Goal: Transaction & Acquisition: Purchase product/service

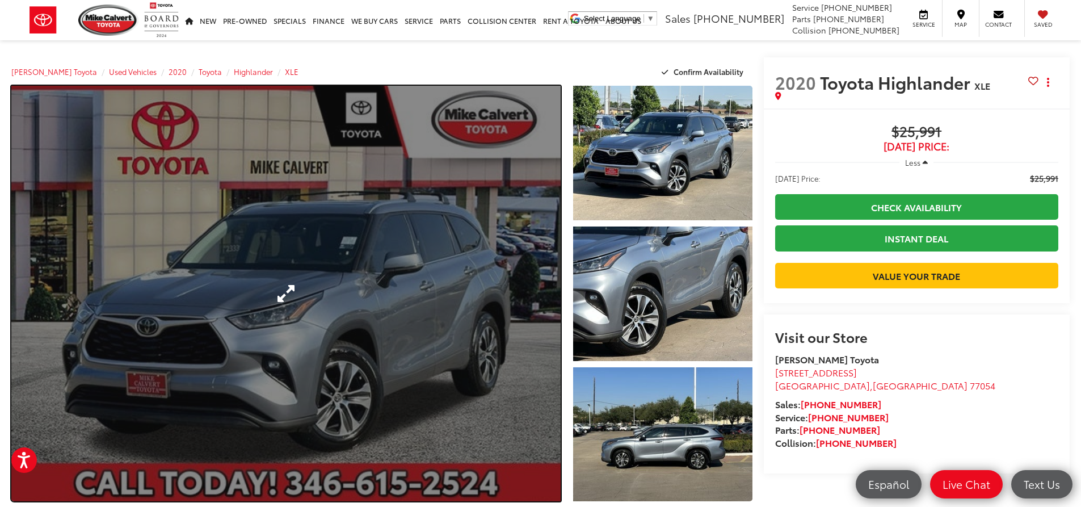
click at [376, 250] on link "Expand Photo 0" at bounding box center [285, 293] width 549 height 415
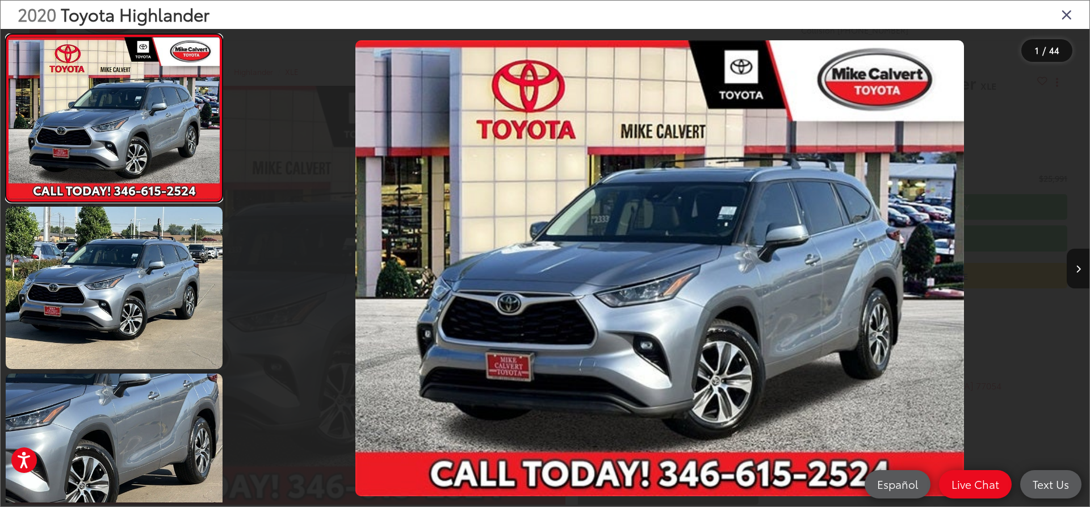
click at [6, 34] on link at bounding box center [114, 118] width 217 height 168
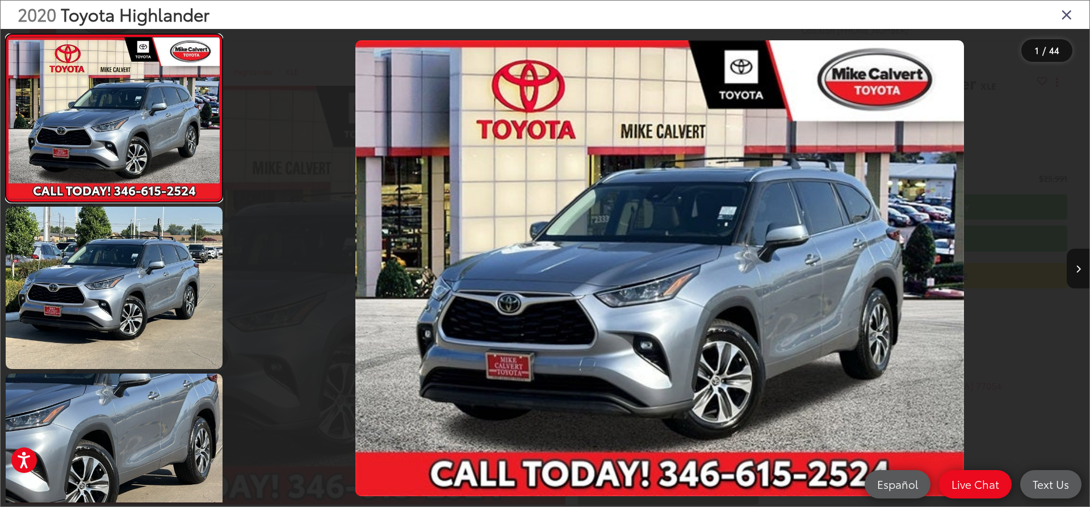
click at [6, 34] on link at bounding box center [114, 118] width 217 height 168
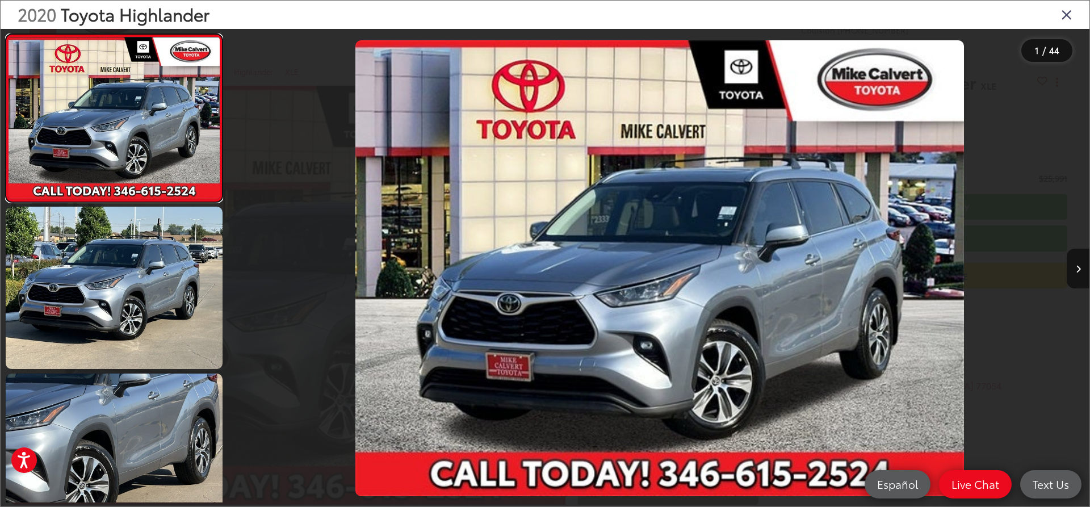
click at [6, 34] on link at bounding box center [114, 118] width 217 height 168
click at [968, 468] on div at bounding box center [981, 268] width 215 height 479
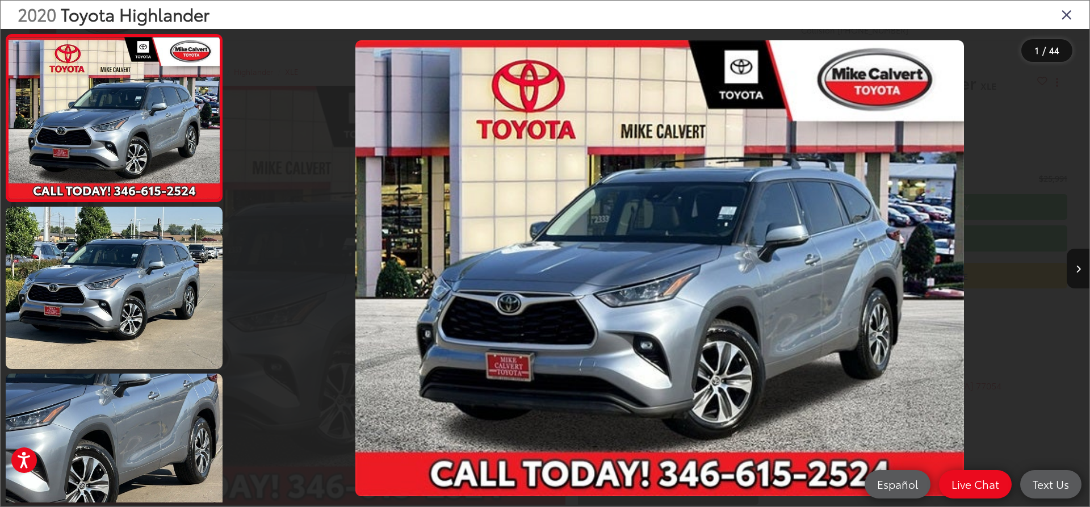
click at [968, 468] on div at bounding box center [981, 268] width 215 height 479
drag, startPoint x: 968, startPoint y: 468, endPoint x: 947, endPoint y: 500, distance: 38.4
click at [966, 469] on div at bounding box center [981, 268] width 215 height 479
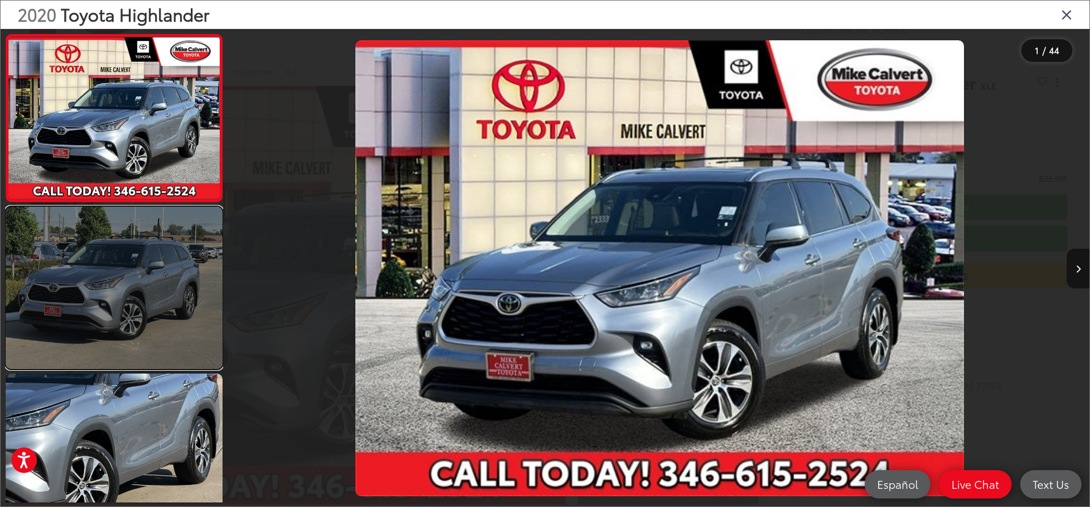
drag, startPoint x: 138, startPoint y: 348, endPoint x: 99, endPoint y: 310, distance: 54.6
click at [99, 310] on link at bounding box center [114, 288] width 217 height 162
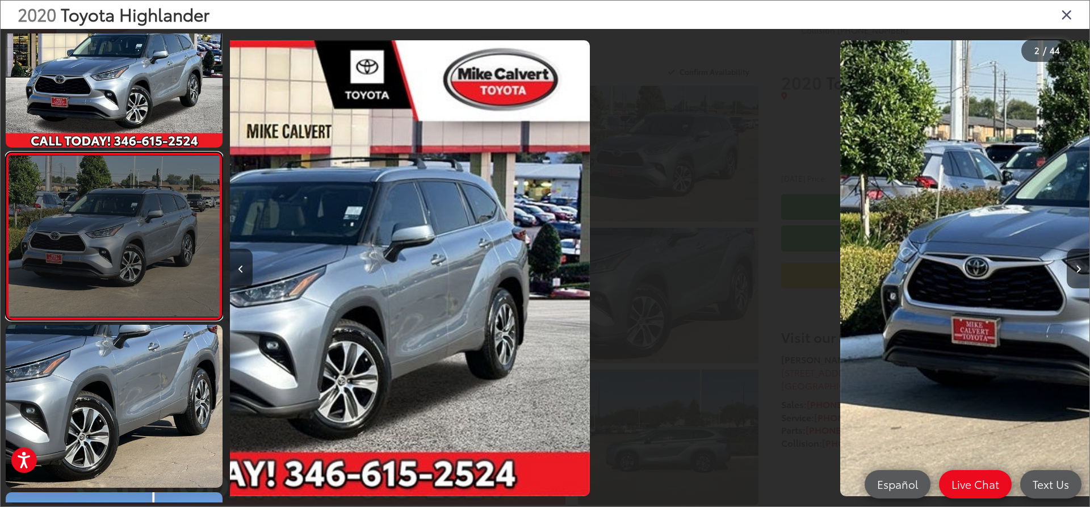
scroll to position [50, 0]
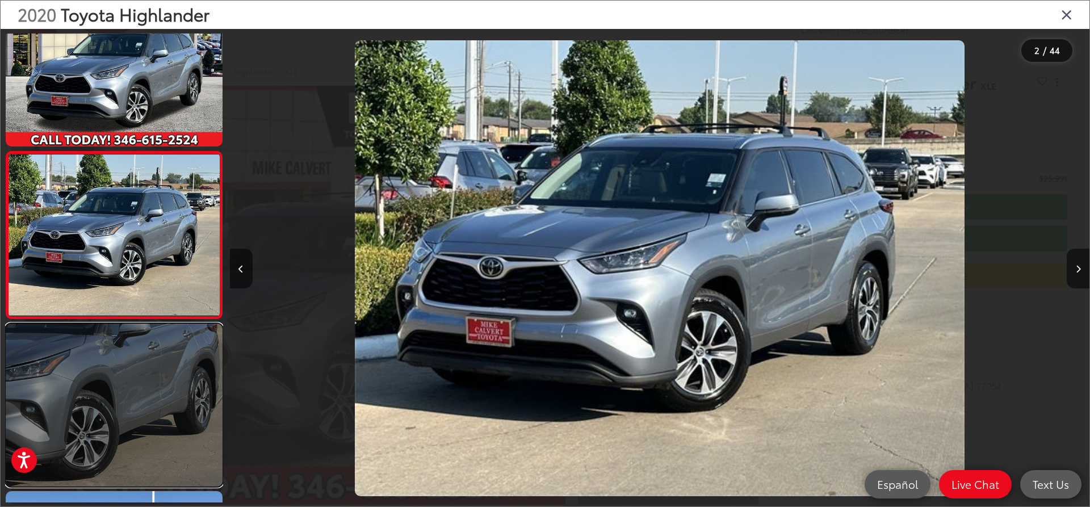
click at [111, 386] on link at bounding box center [114, 405] width 217 height 162
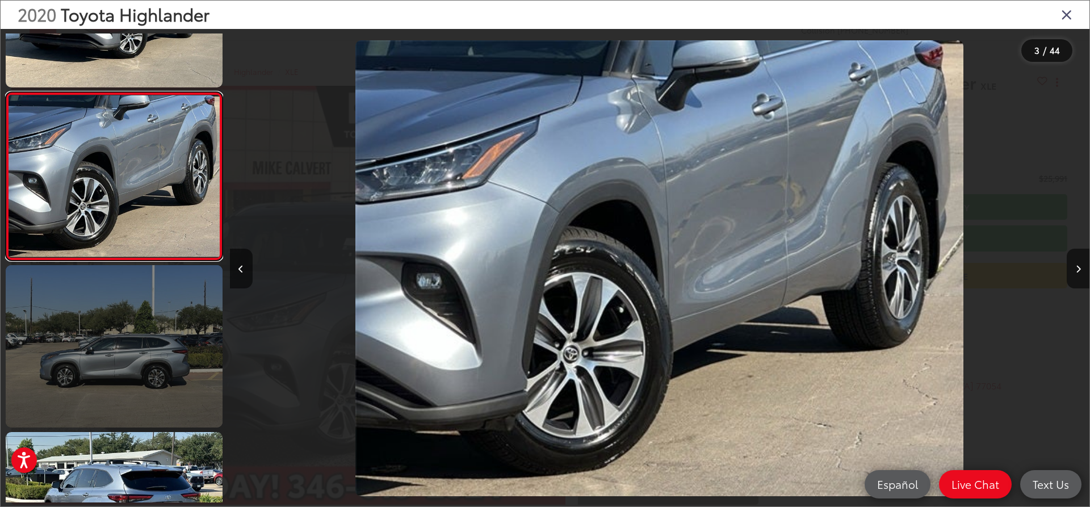
scroll to position [330, 0]
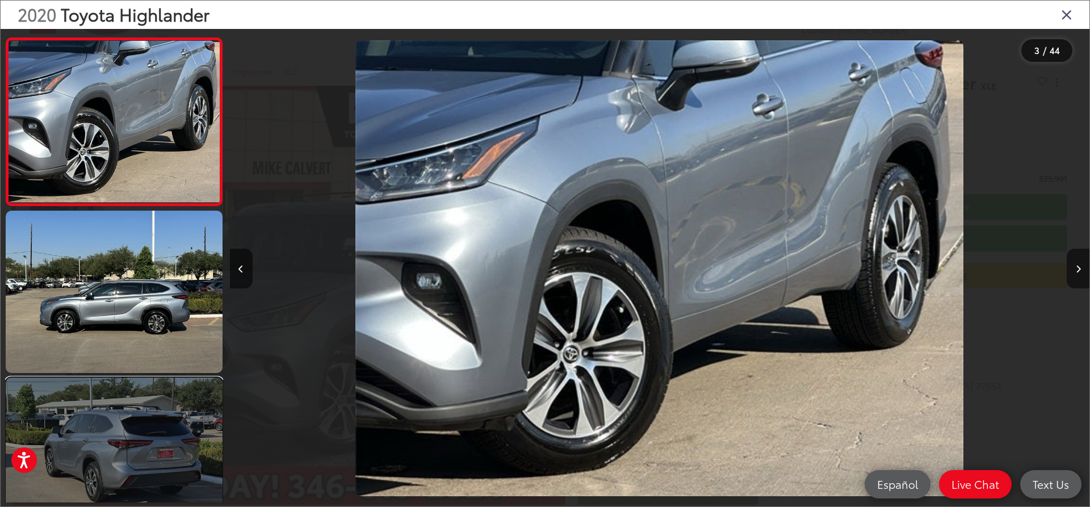
drag, startPoint x: 112, startPoint y: 412, endPoint x: 98, endPoint y: 434, distance: 25.5
click at [98, 434] on link at bounding box center [114, 458] width 217 height 162
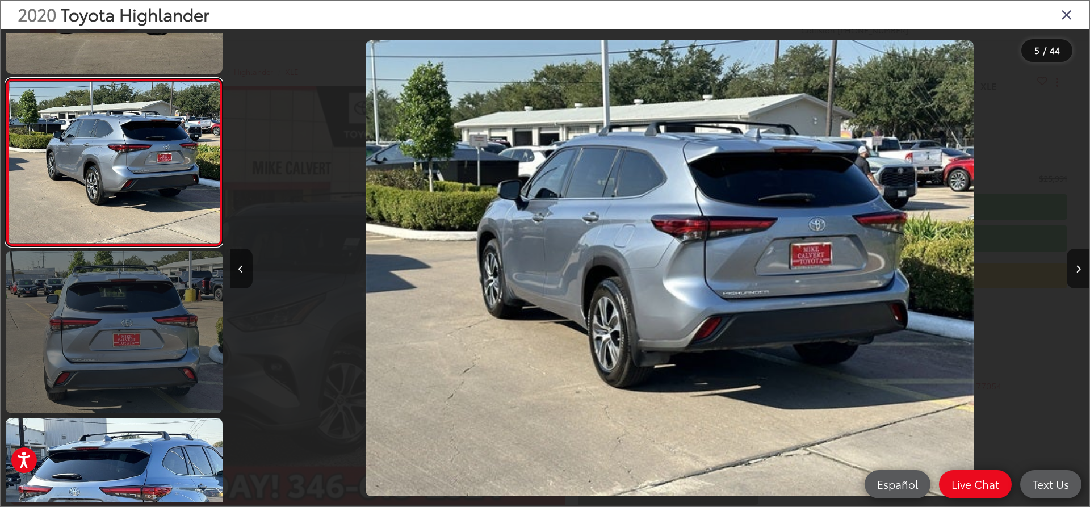
scroll to position [0, 3439]
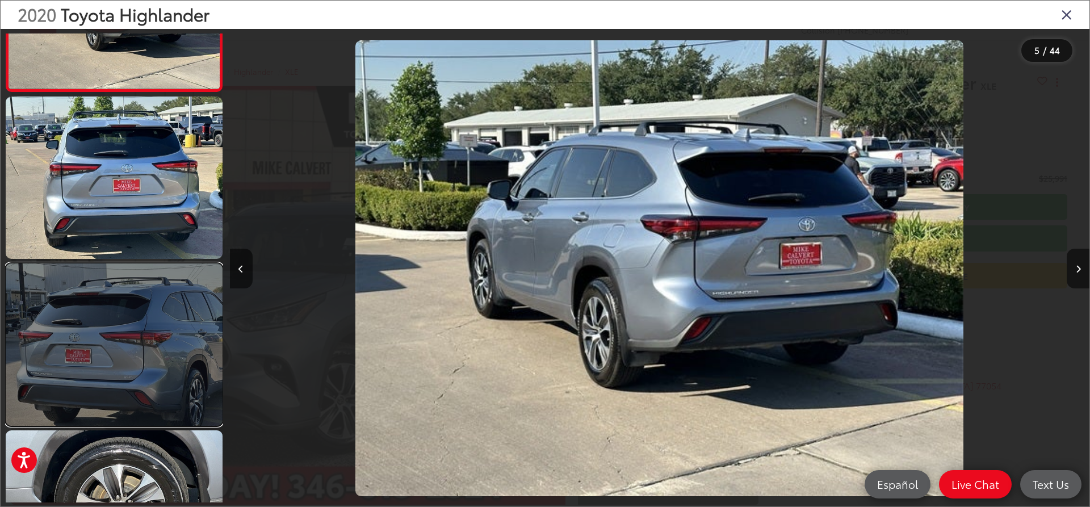
click at [129, 406] on link at bounding box center [114, 344] width 217 height 162
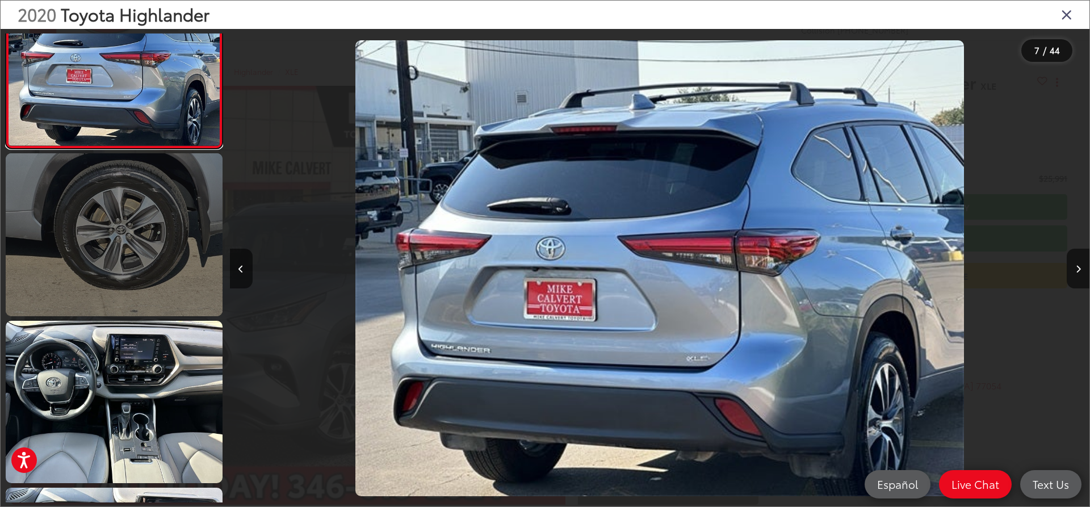
scroll to position [1225, 0]
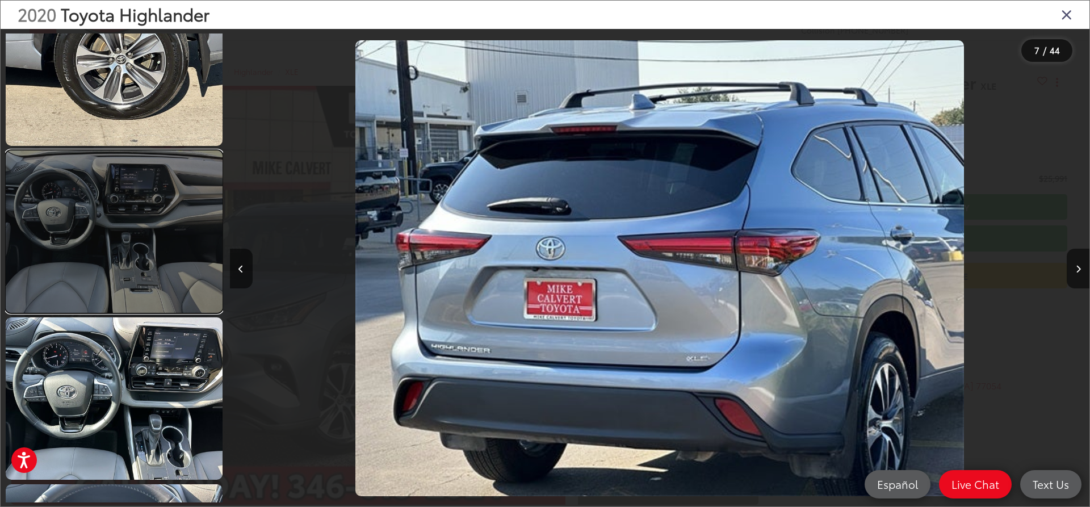
click at [138, 296] on link at bounding box center [114, 231] width 217 height 162
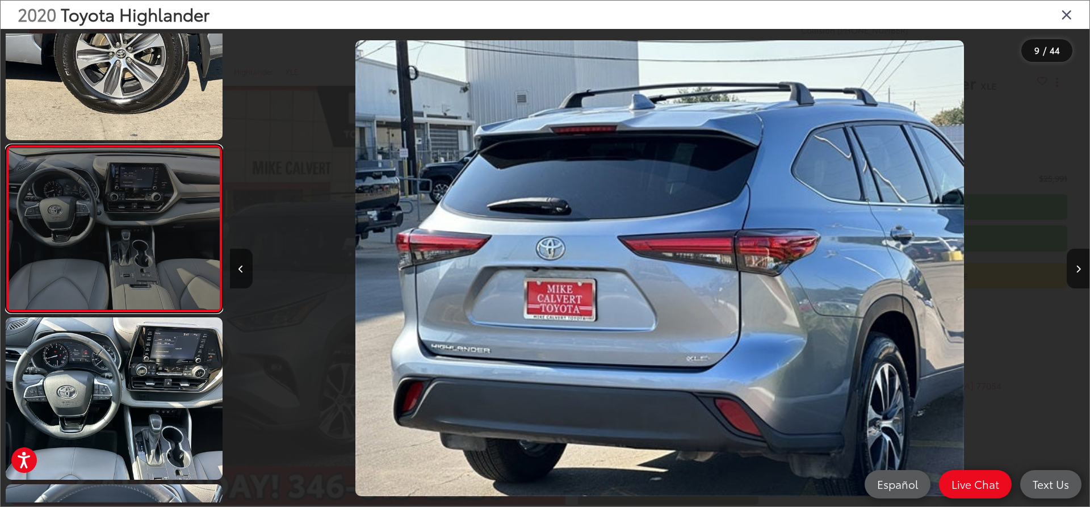
scroll to position [1219, 0]
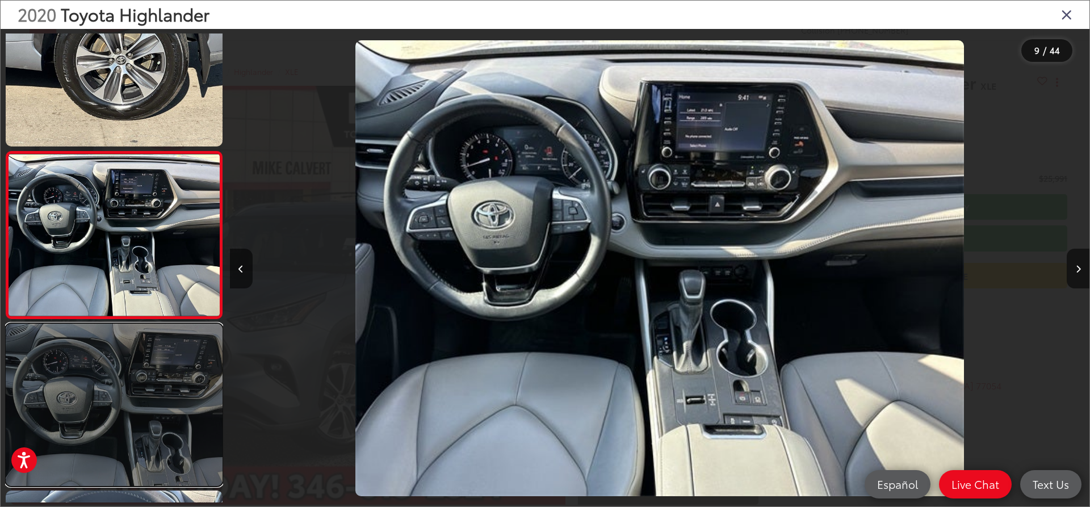
click at [156, 412] on link at bounding box center [114, 405] width 217 height 162
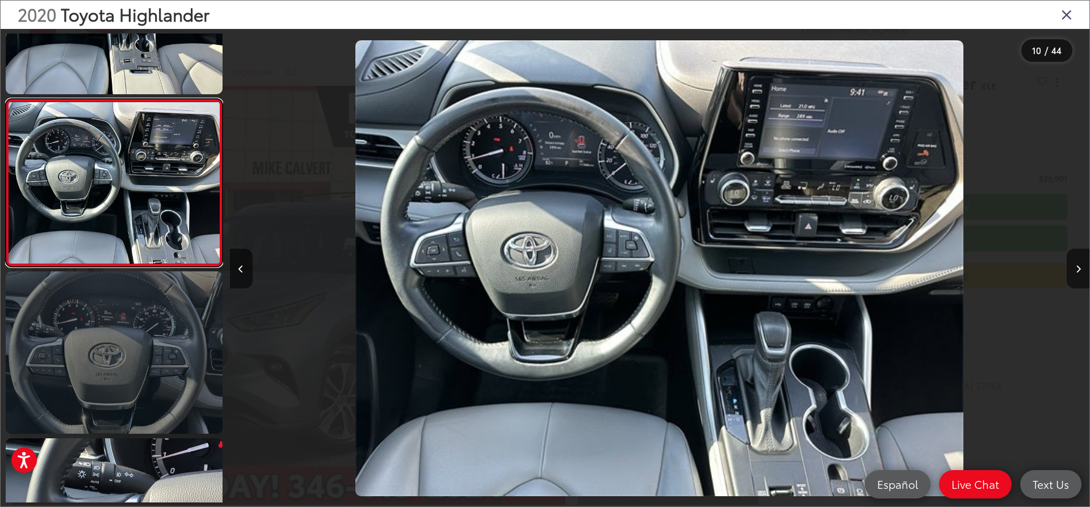
scroll to position [1500, 0]
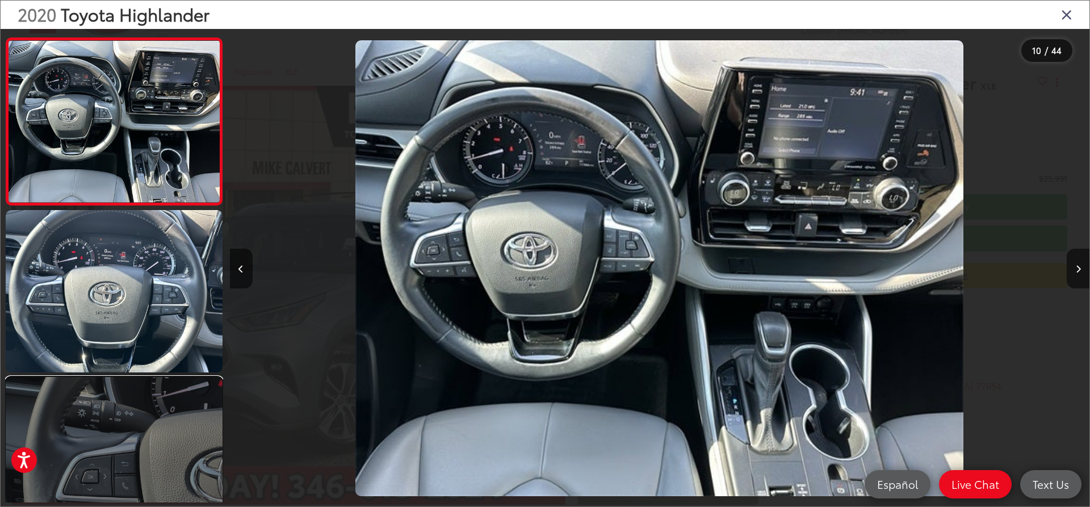
click at [115, 411] on link at bounding box center [114, 458] width 217 height 162
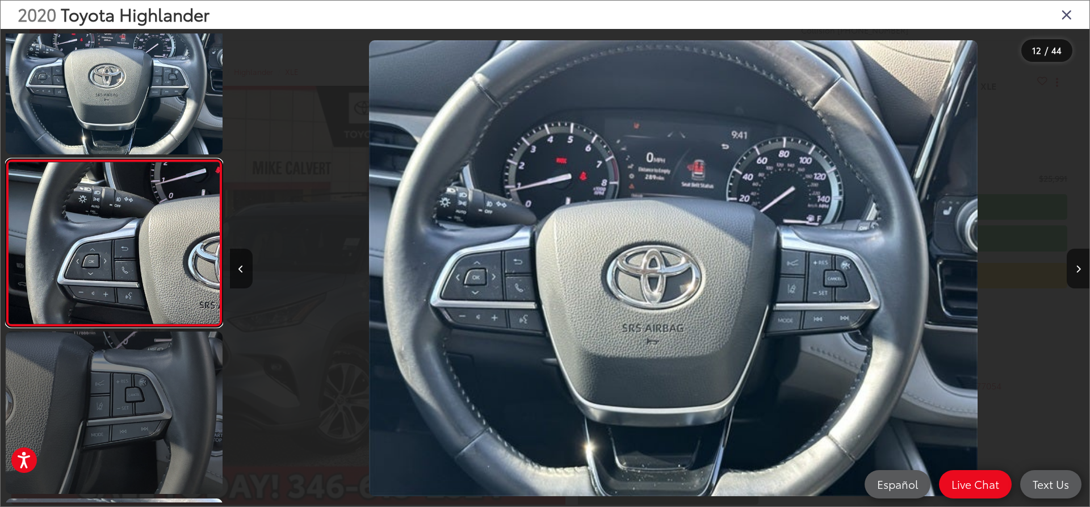
scroll to position [0, 0]
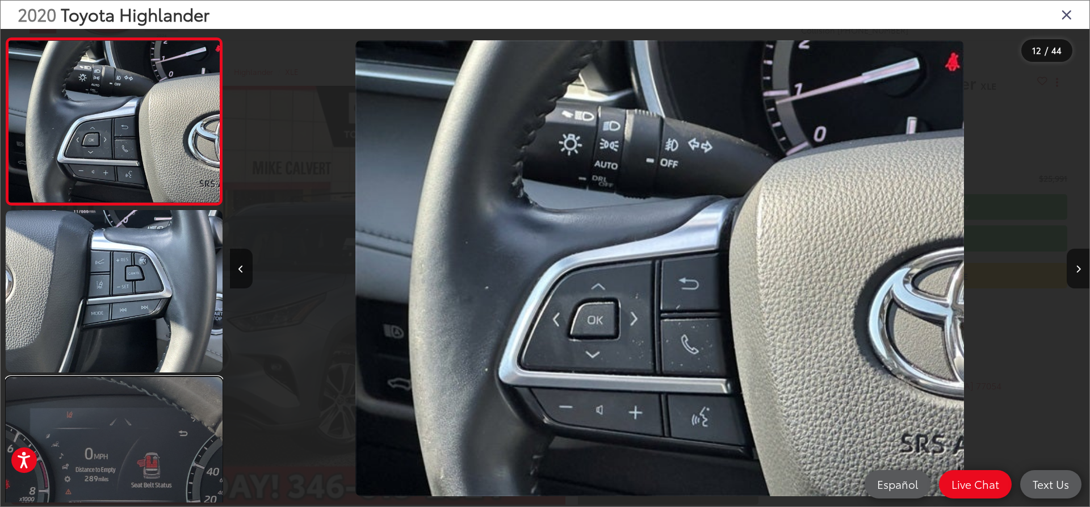
click at [100, 427] on link at bounding box center [114, 458] width 217 height 162
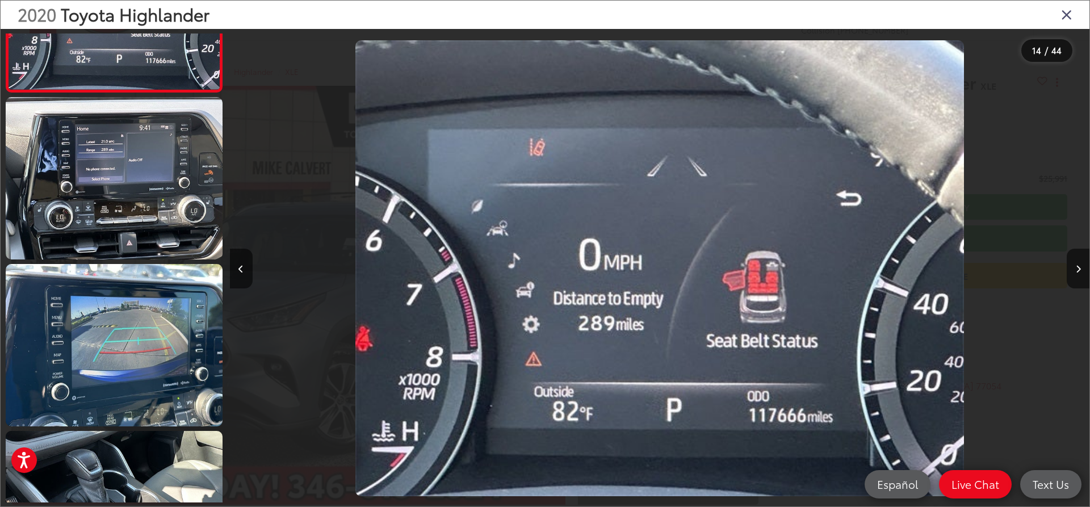
drag, startPoint x: 1067, startPoint y: 20, endPoint x: 1069, endPoint y: 13, distance: 7.2
click at [1069, 13] on icon "Close gallery" at bounding box center [1066, 14] width 11 height 15
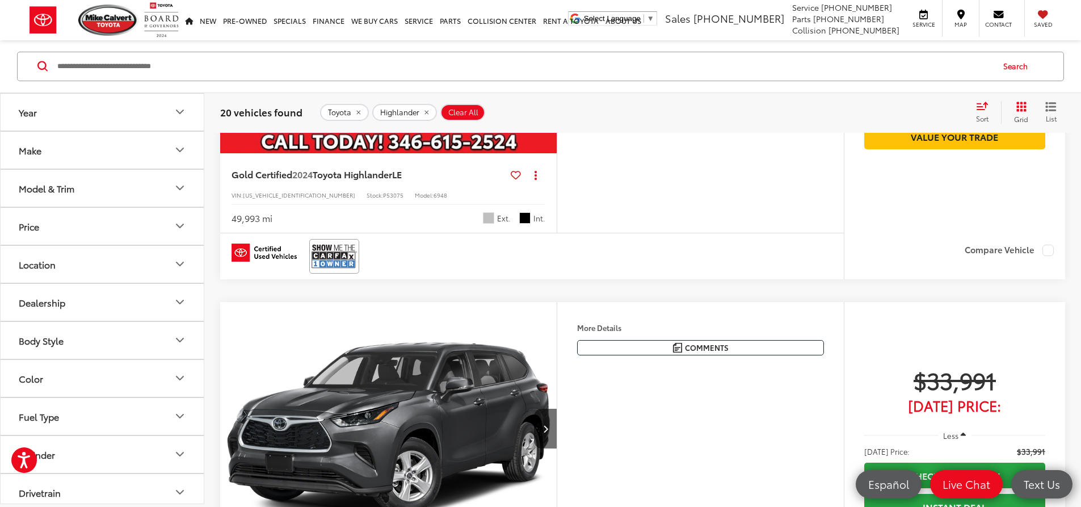
scroll to position [3417, 0]
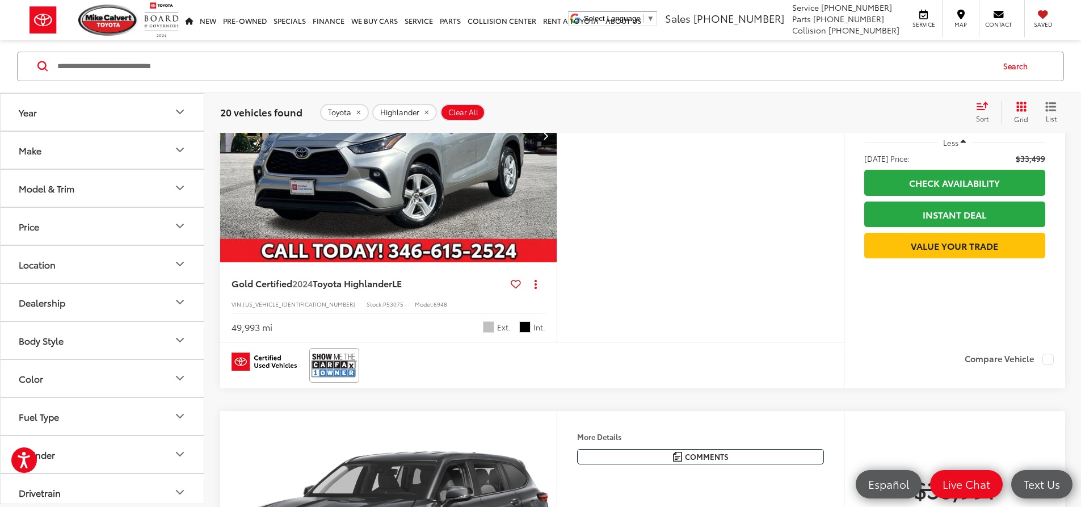
copy span "254237A"
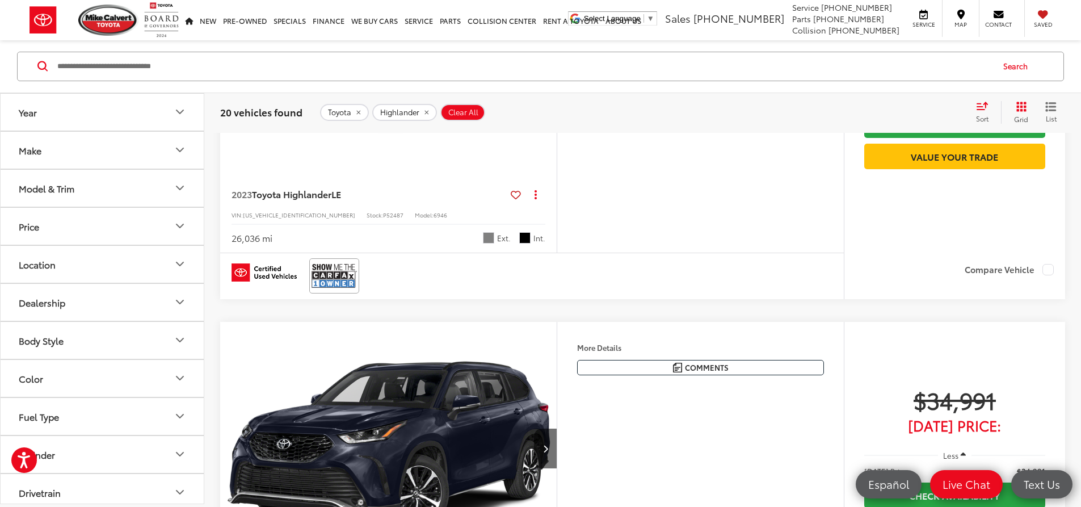
scroll to position [3928, 0]
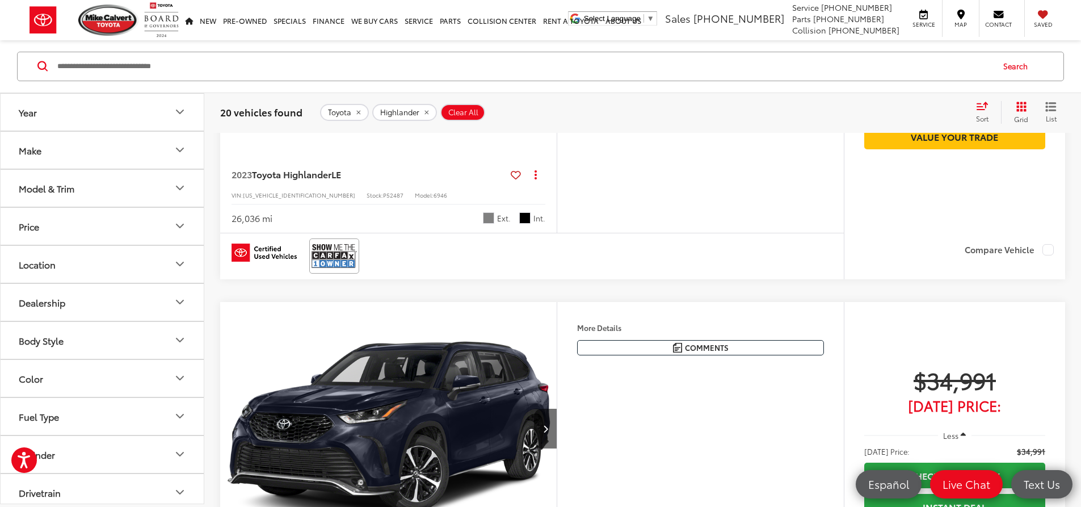
copy span "P53075"
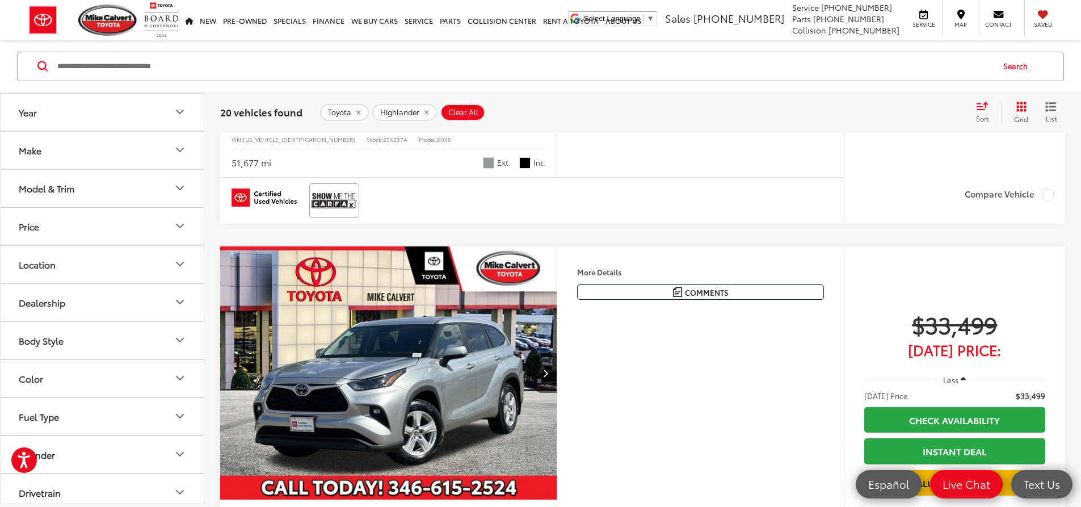
scroll to position [3417, 0]
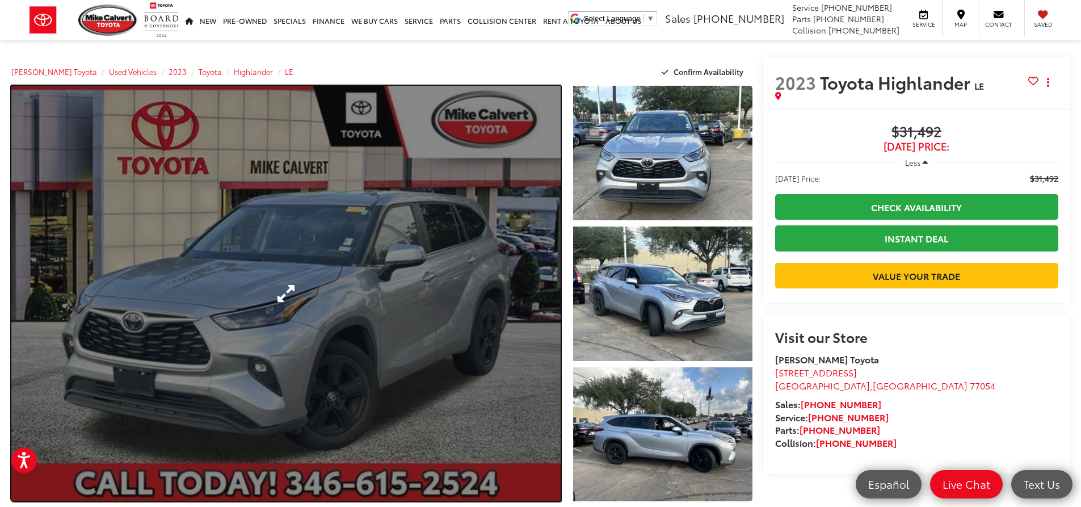
click at [460, 133] on link "Expand Photo 0" at bounding box center [285, 293] width 549 height 415
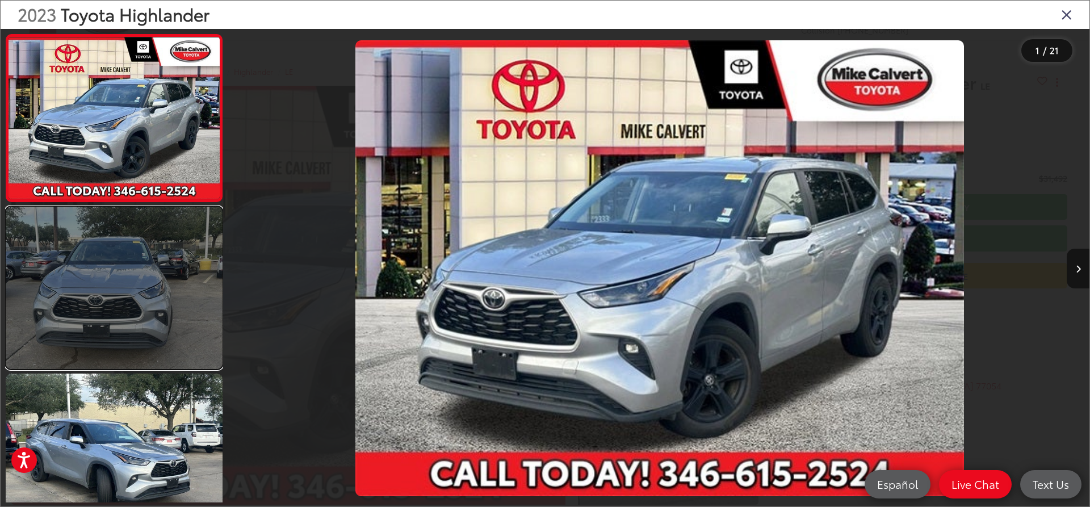
click at [173, 280] on link at bounding box center [114, 288] width 217 height 162
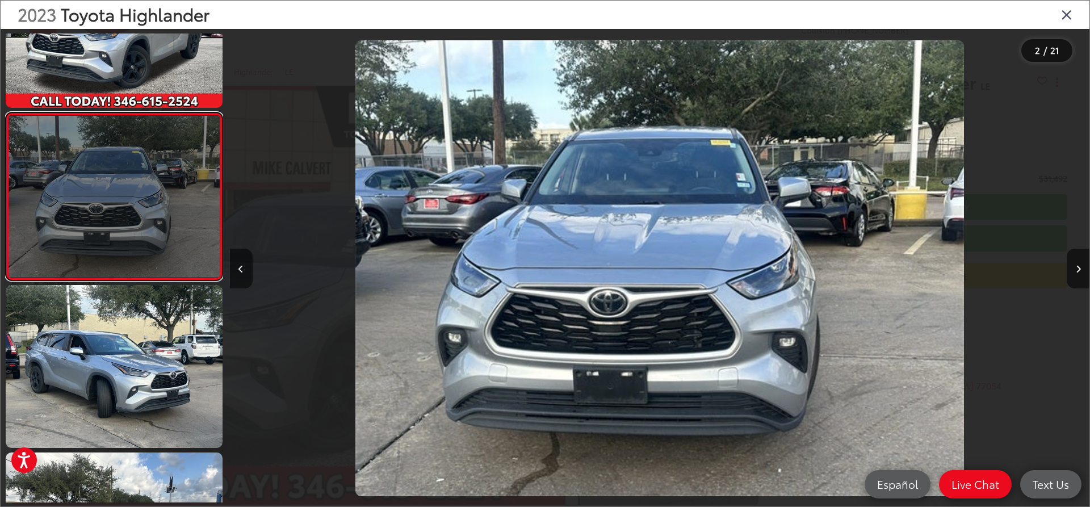
scroll to position [163, 0]
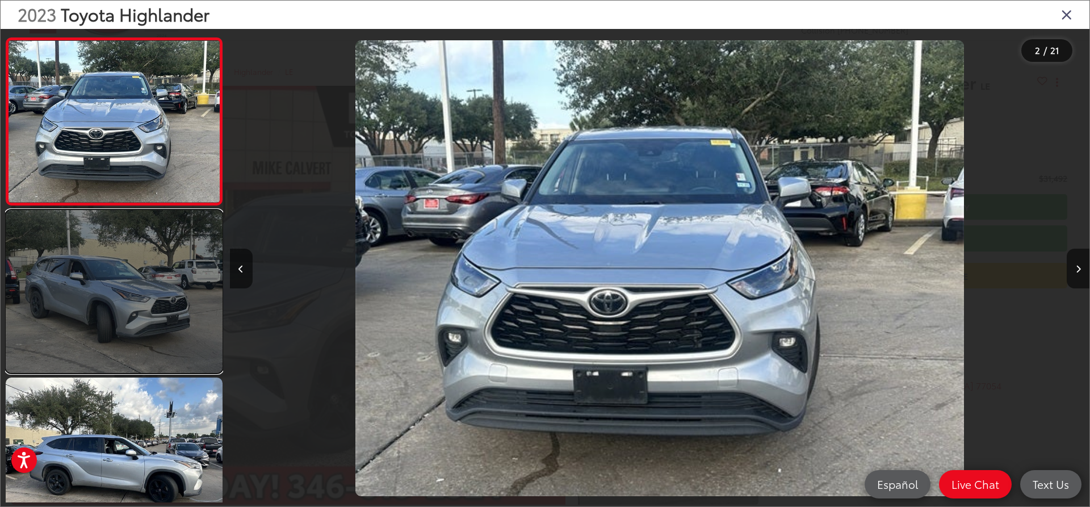
click at [179, 297] on link at bounding box center [114, 291] width 217 height 162
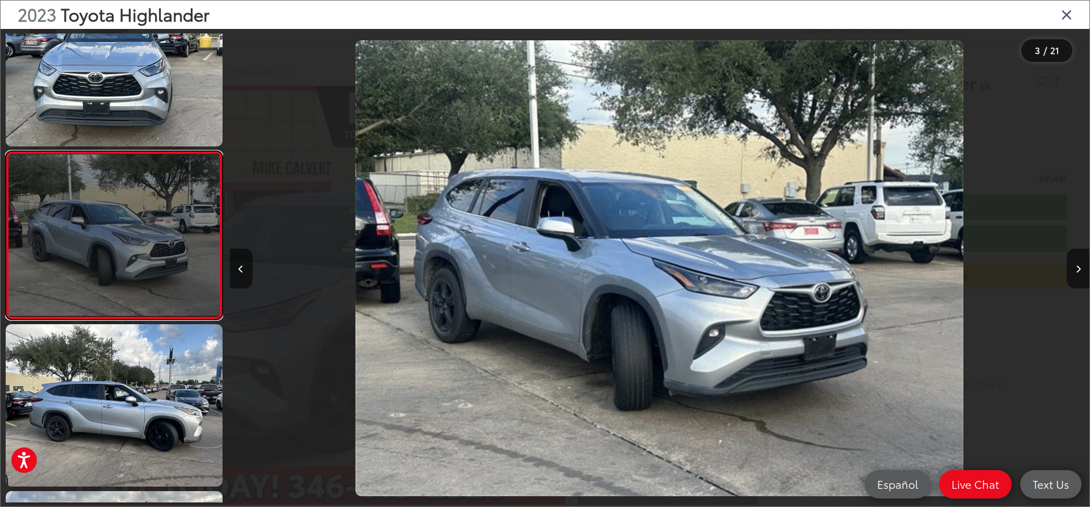
scroll to position [274, 0]
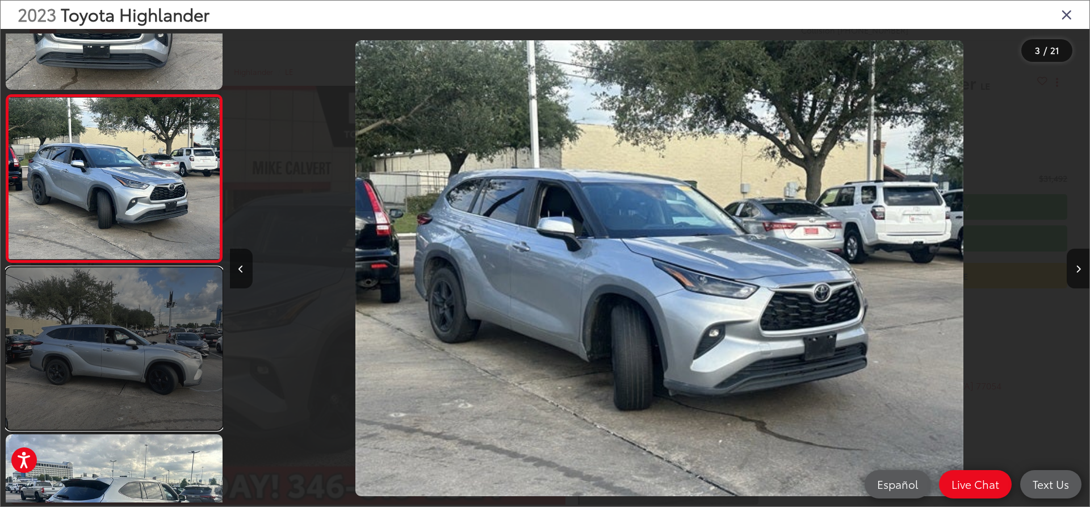
click at [133, 325] on link at bounding box center [114, 348] width 217 height 162
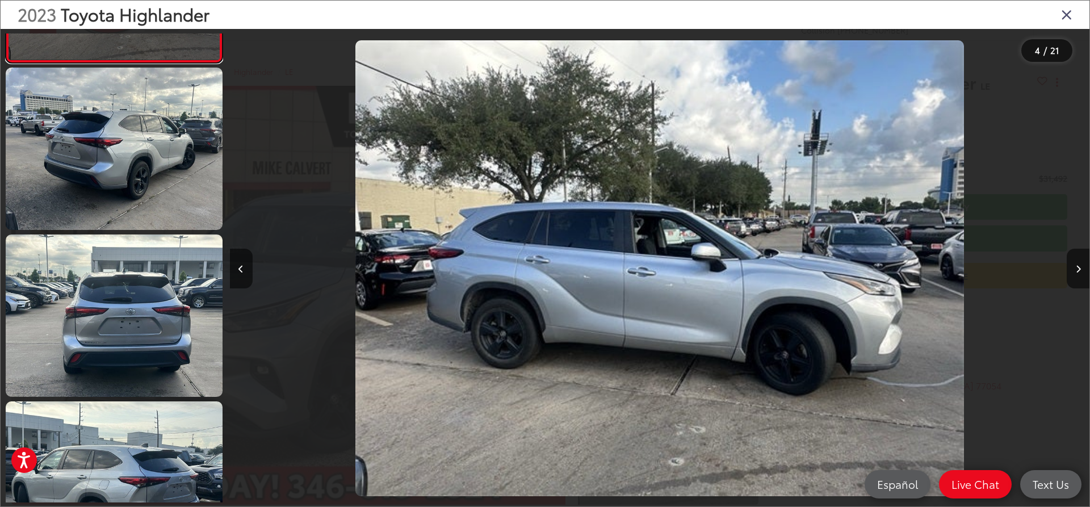
scroll to position [668, 0]
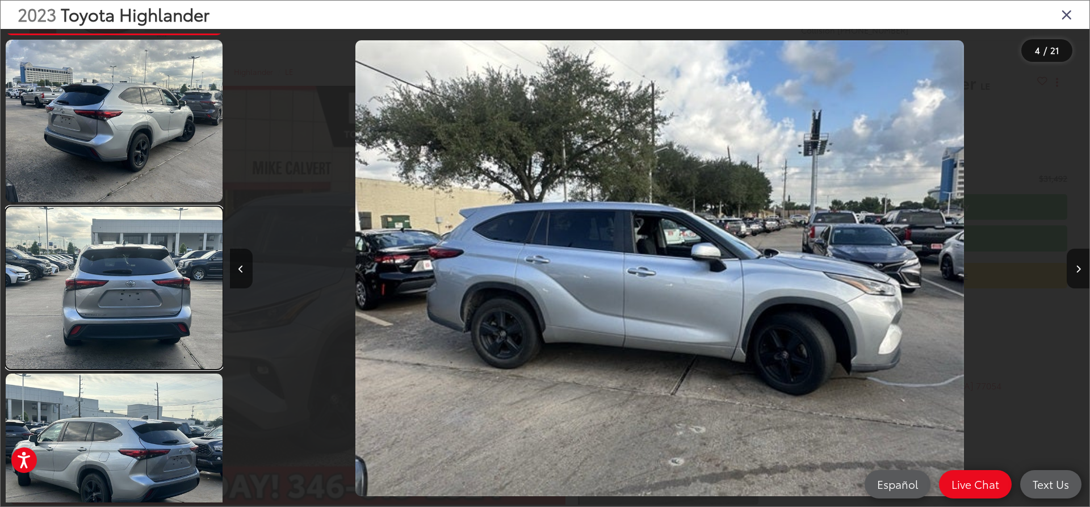
click at [133, 325] on link at bounding box center [114, 288] width 217 height 162
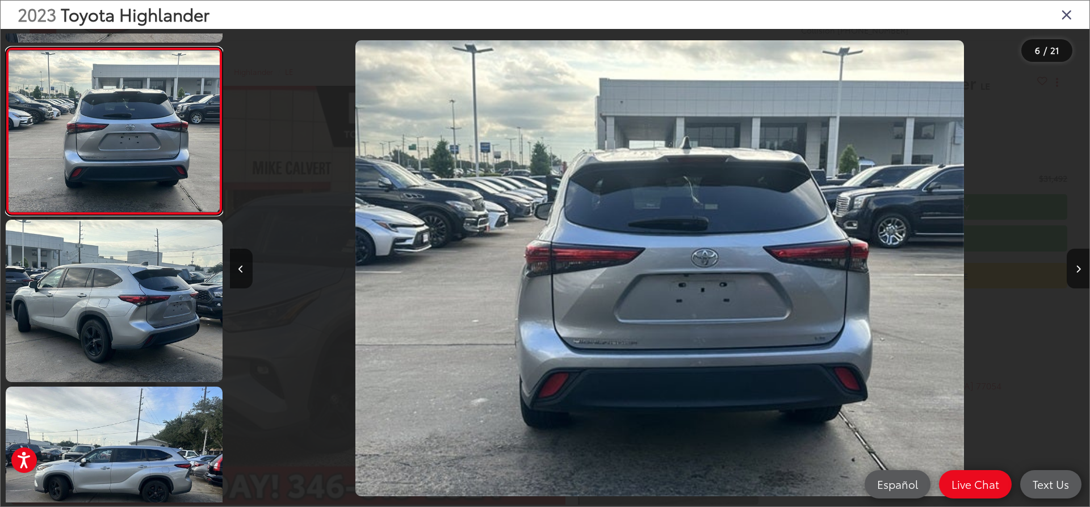
scroll to position [832, 0]
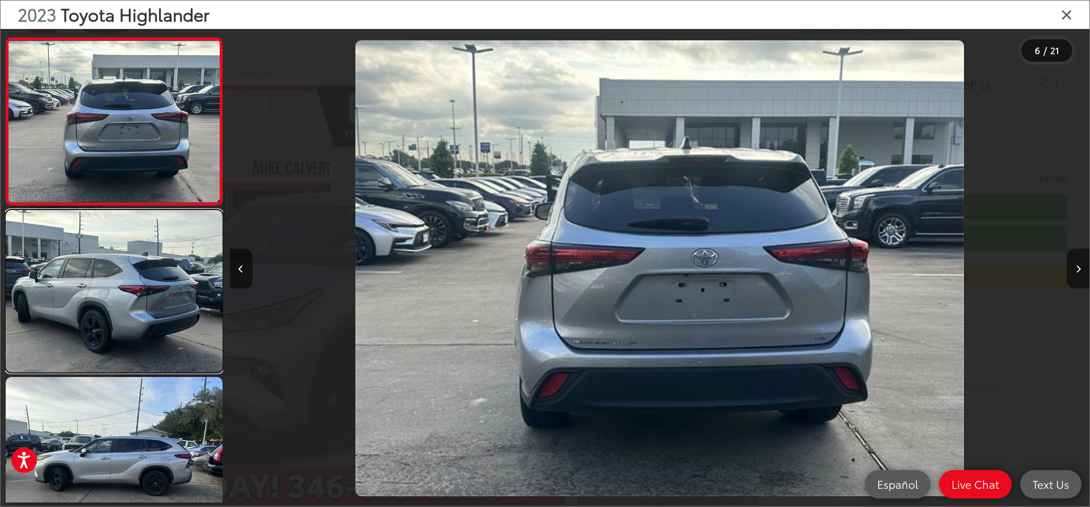
click at [133, 325] on link at bounding box center [114, 291] width 217 height 162
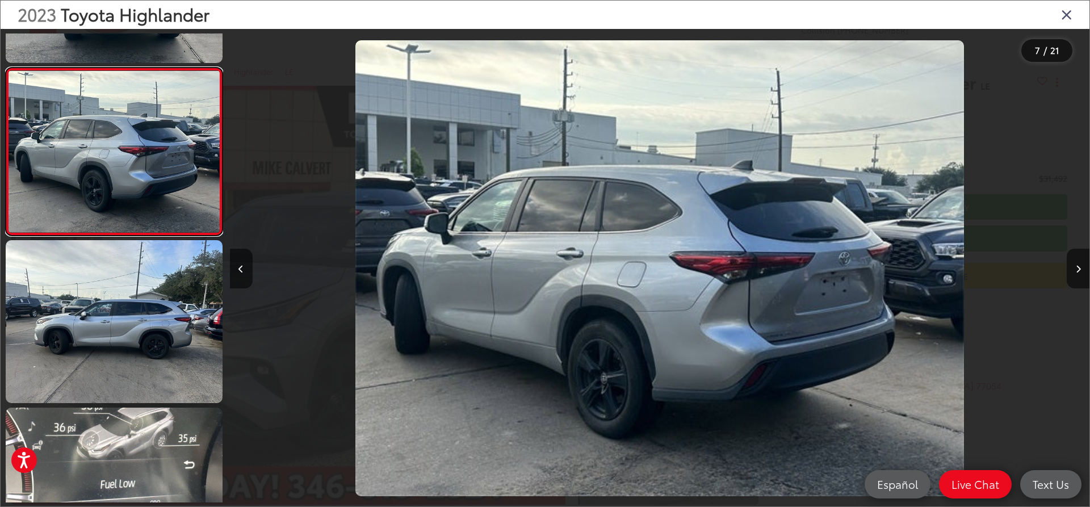
scroll to position [998, 0]
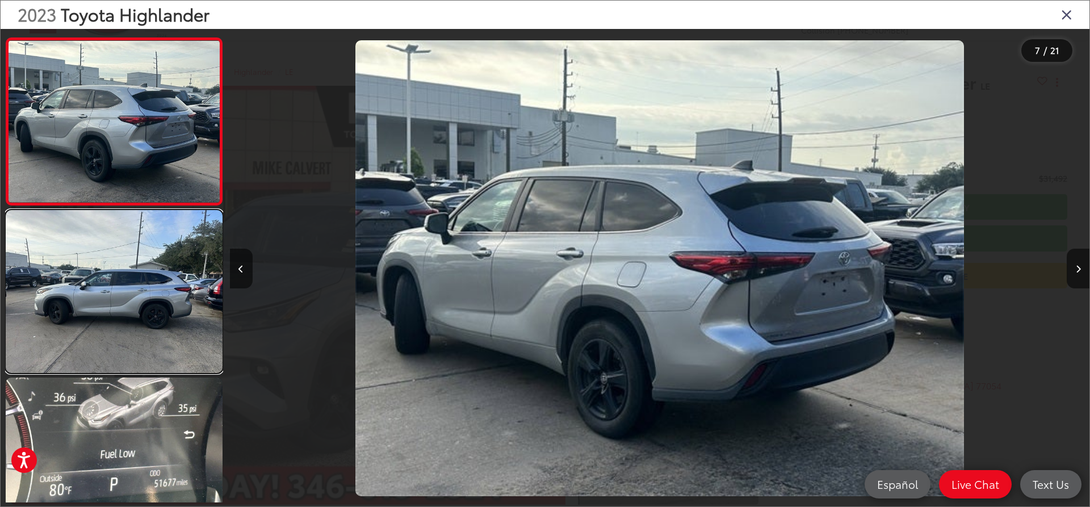
click at [133, 325] on link at bounding box center [114, 291] width 217 height 162
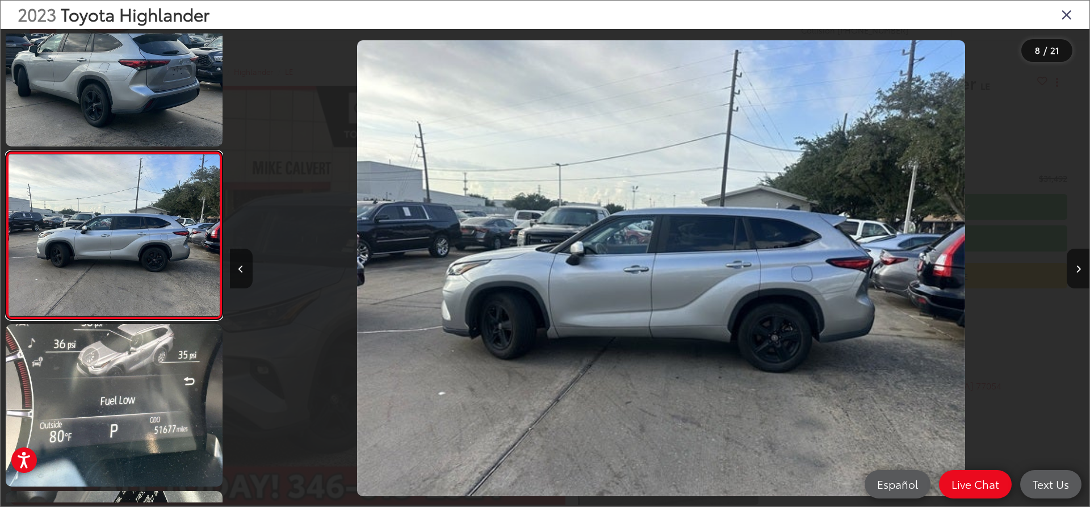
scroll to position [0, 6017]
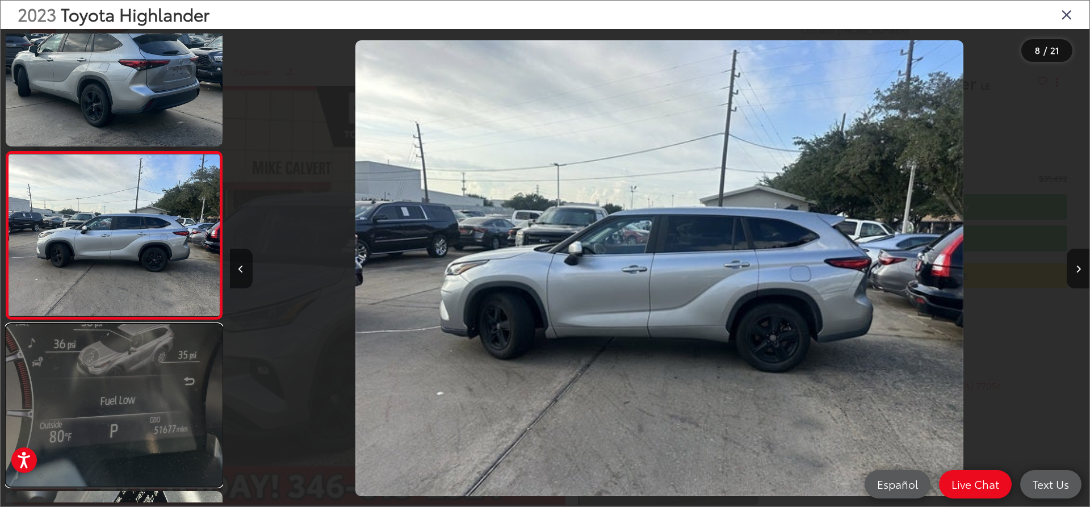
click at [121, 375] on link at bounding box center [114, 405] width 217 height 162
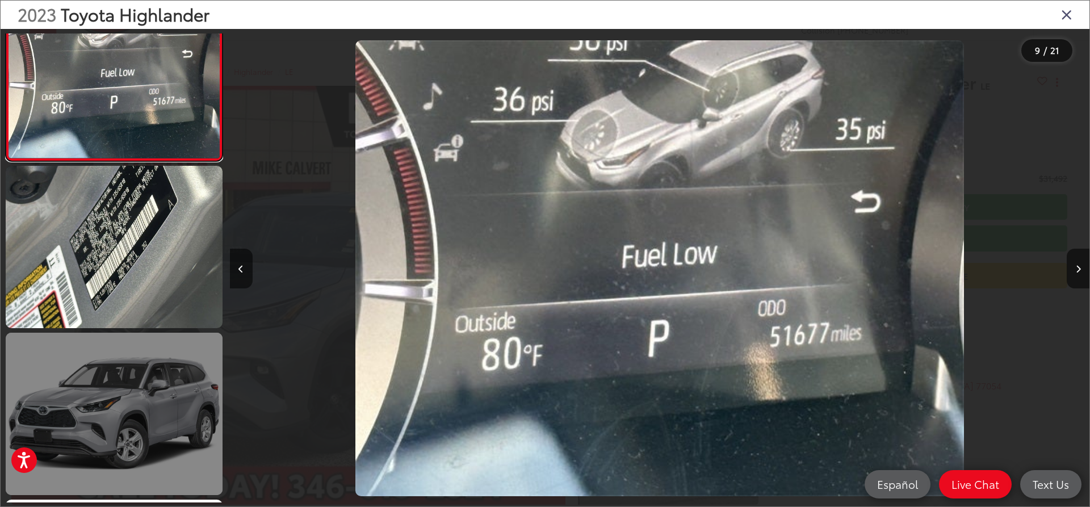
scroll to position [1503, 0]
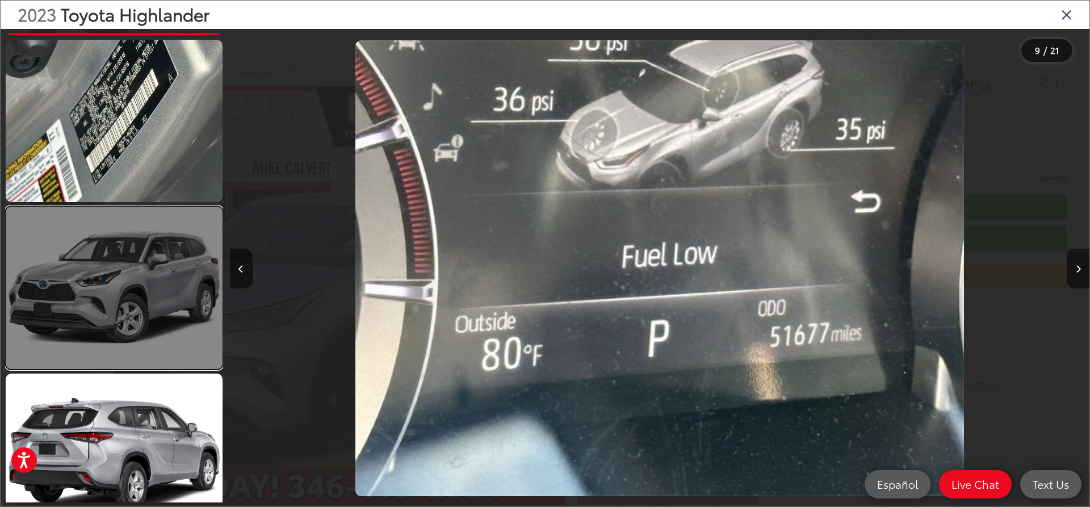
click at [123, 347] on link at bounding box center [114, 288] width 217 height 162
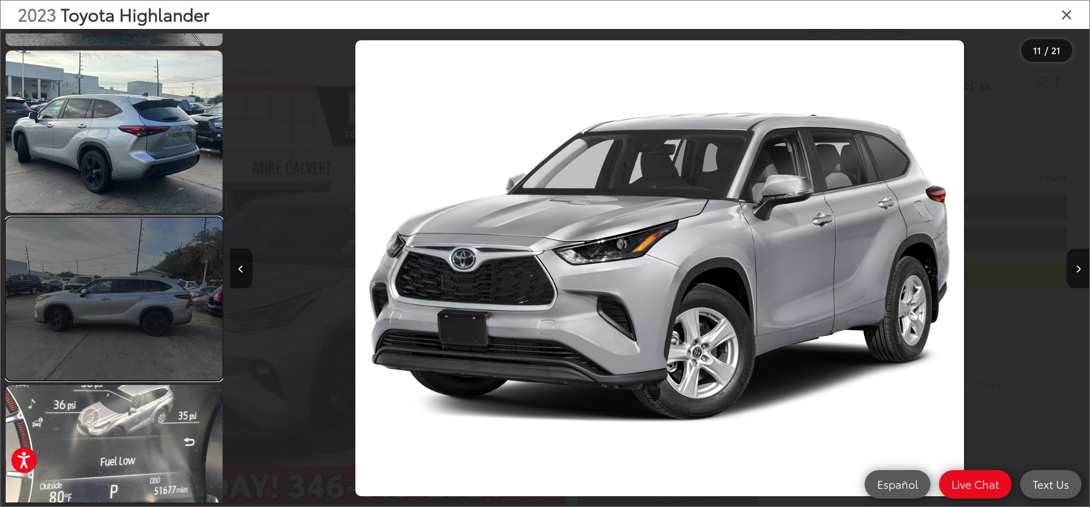
click at [136, 314] on link at bounding box center [114, 298] width 217 height 162
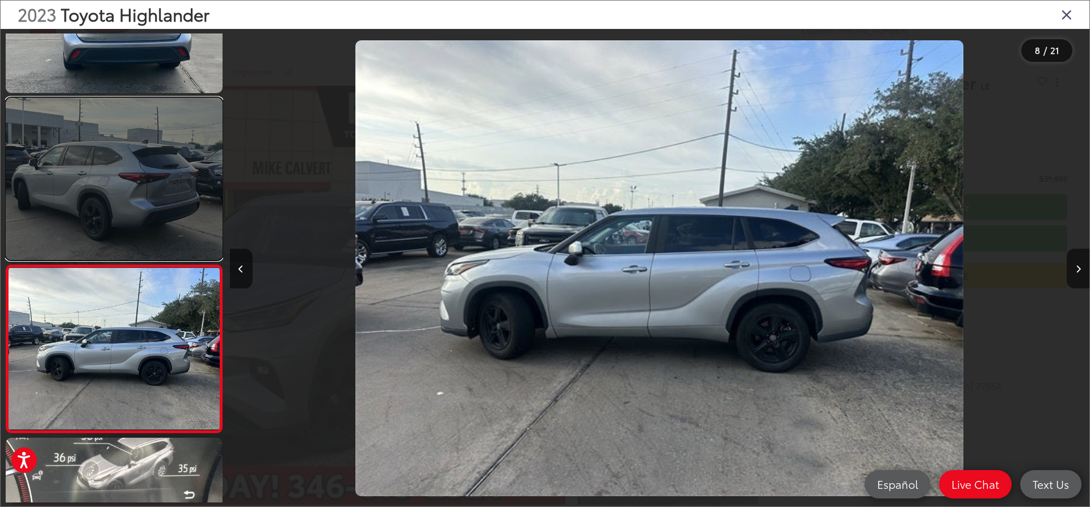
click at [169, 243] on link at bounding box center [114, 179] width 217 height 162
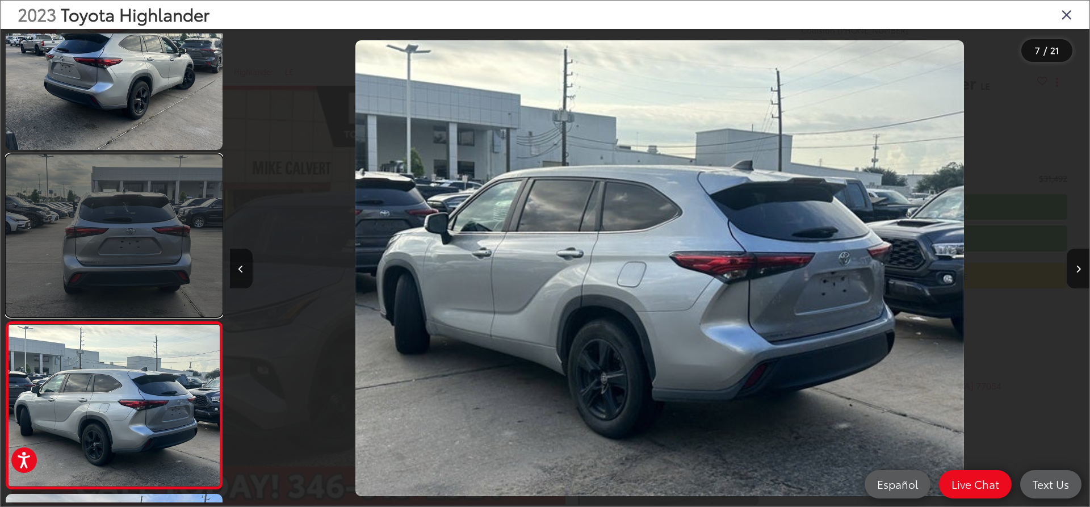
click at [175, 240] on link at bounding box center [114, 235] width 217 height 162
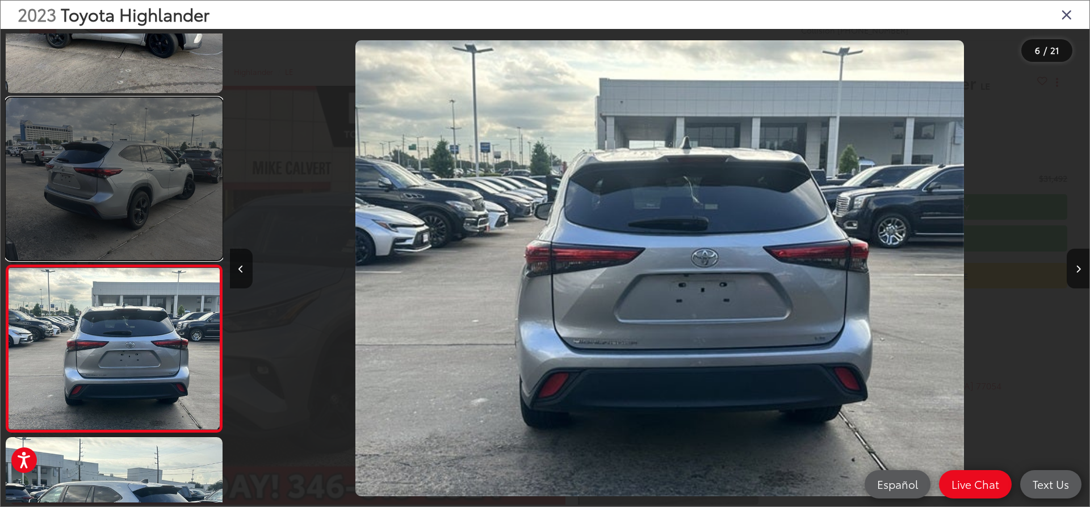
click at [158, 215] on link at bounding box center [114, 179] width 217 height 162
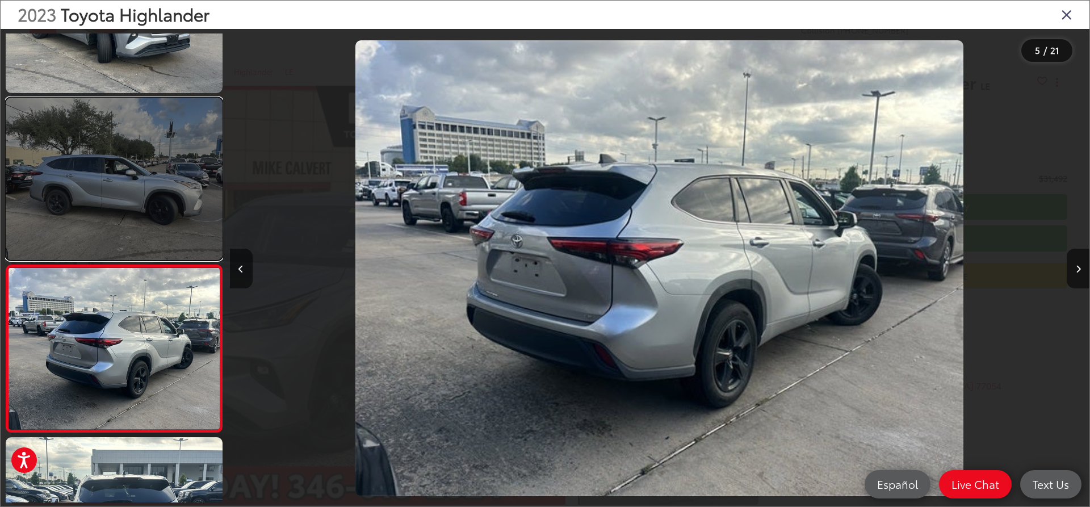
click at [156, 215] on link at bounding box center [114, 179] width 217 height 162
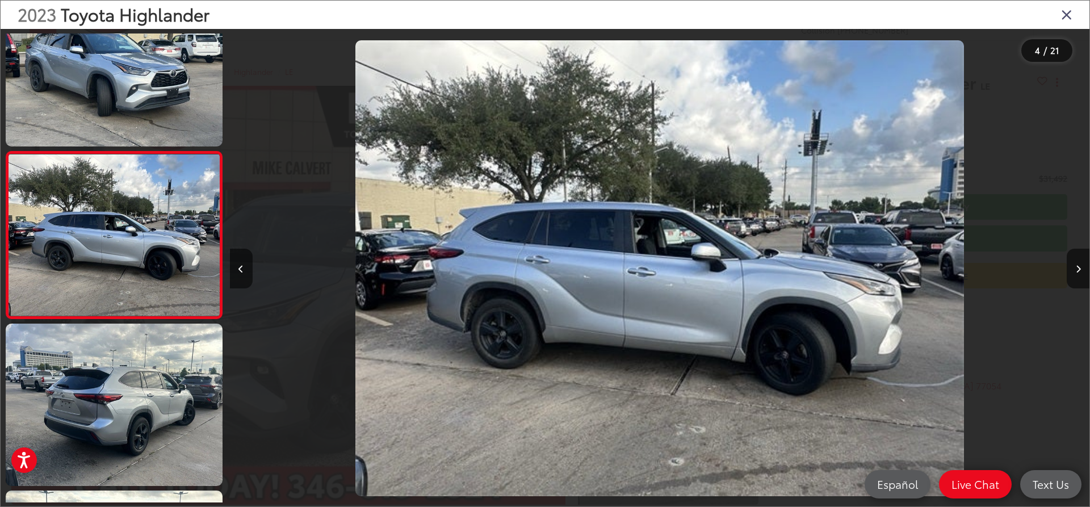
click at [1064, 16] on icon "Close gallery" at bounding box center [1066, 14] width 11 height 15
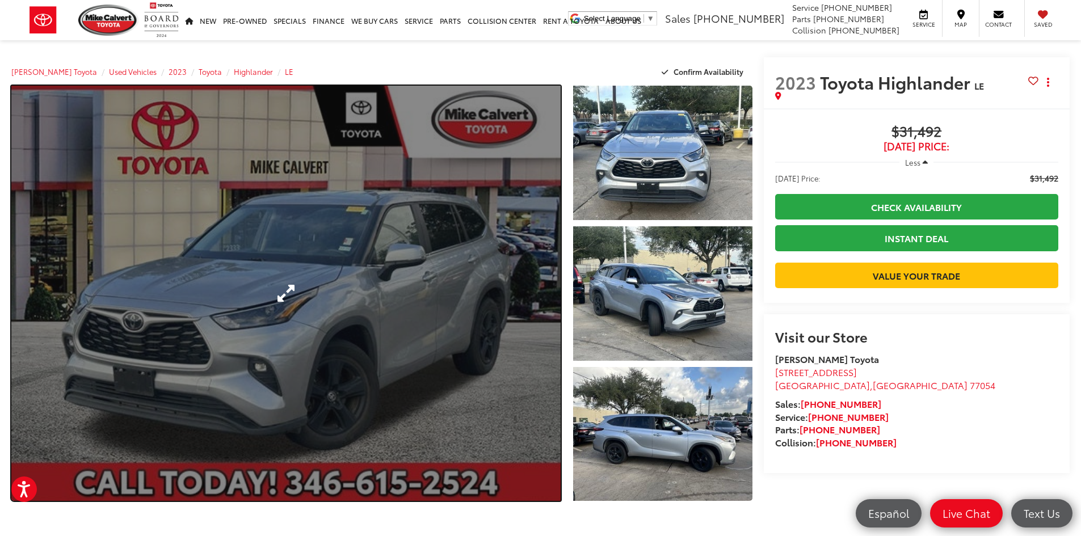
click at [385, 316] on link "Expand Photo 0" at bounding box center [285, 293] width 549 height 415
